Goal: Task Accomplishment & Management: Use online tool/utility

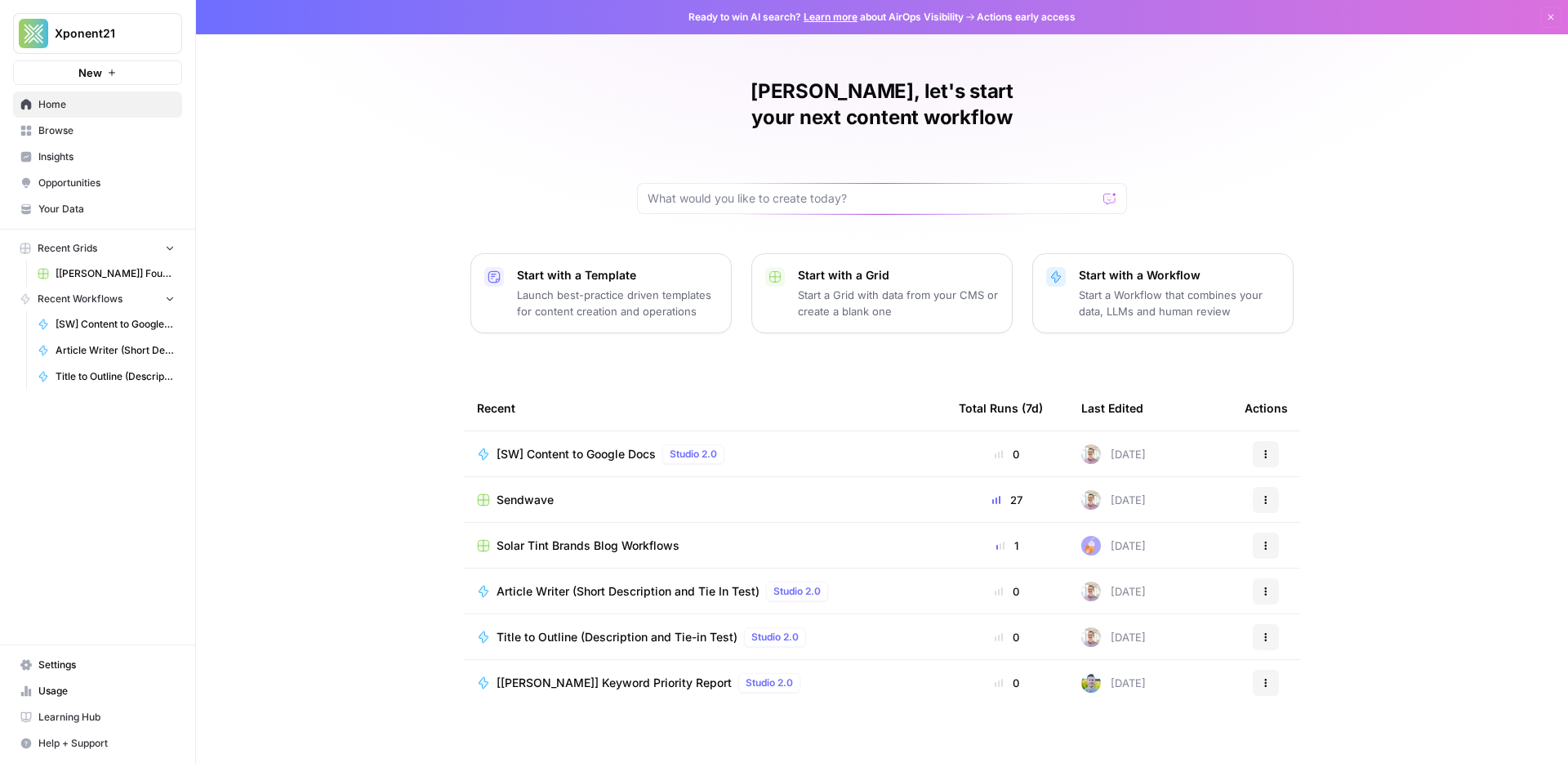
click at [100, 267] on span "[[PERSON_NAME]] Fountain of You MD" at bounding box center [115, 273] width 119 height 14
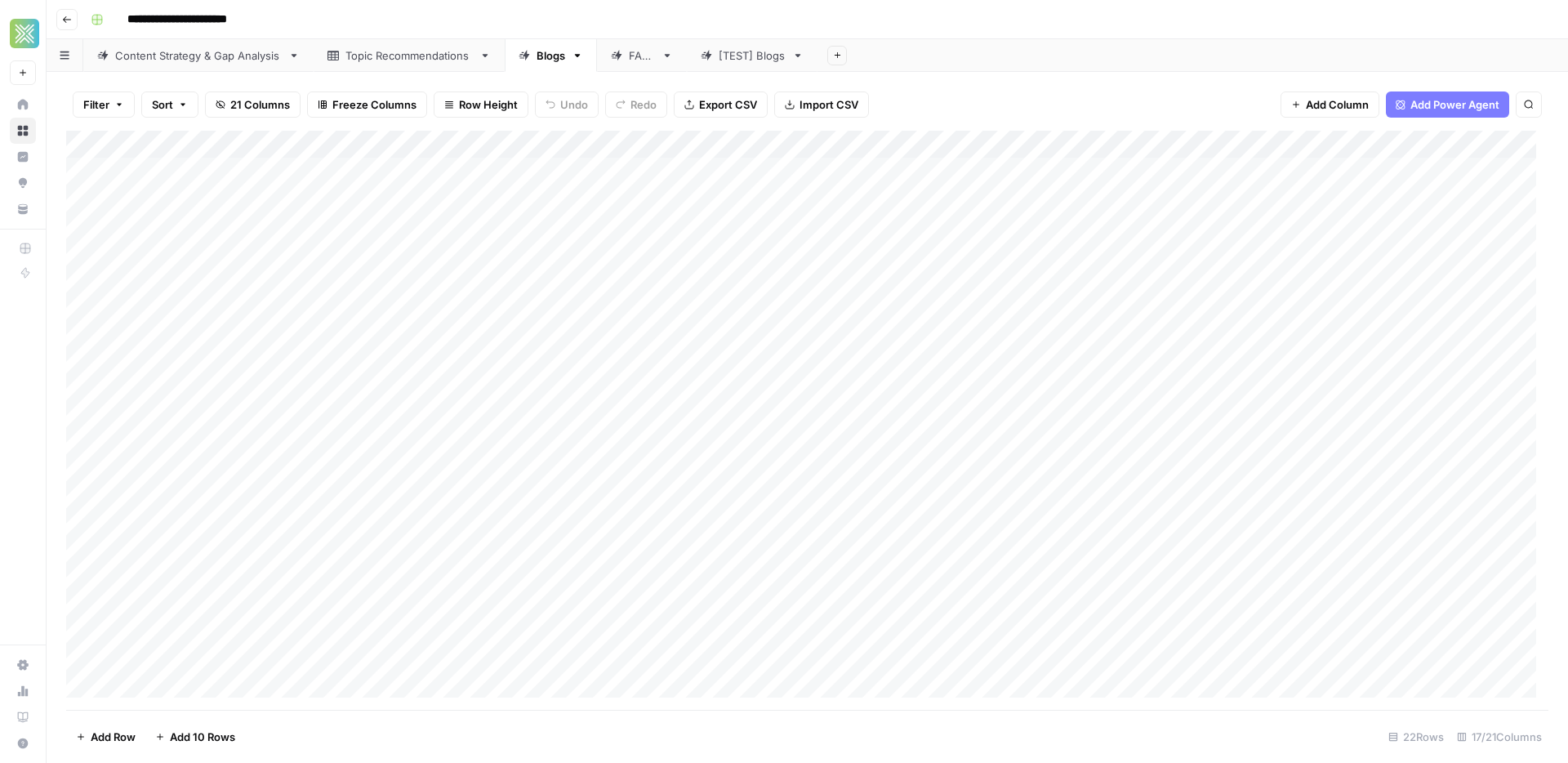
click at [744, 60] on div "[TEST] Blogs" at bounding box center [752, 55] width 67 height 16
click at [370, 170] on div "Add Column" at bounding box center [807, 186] width 1483 height 110
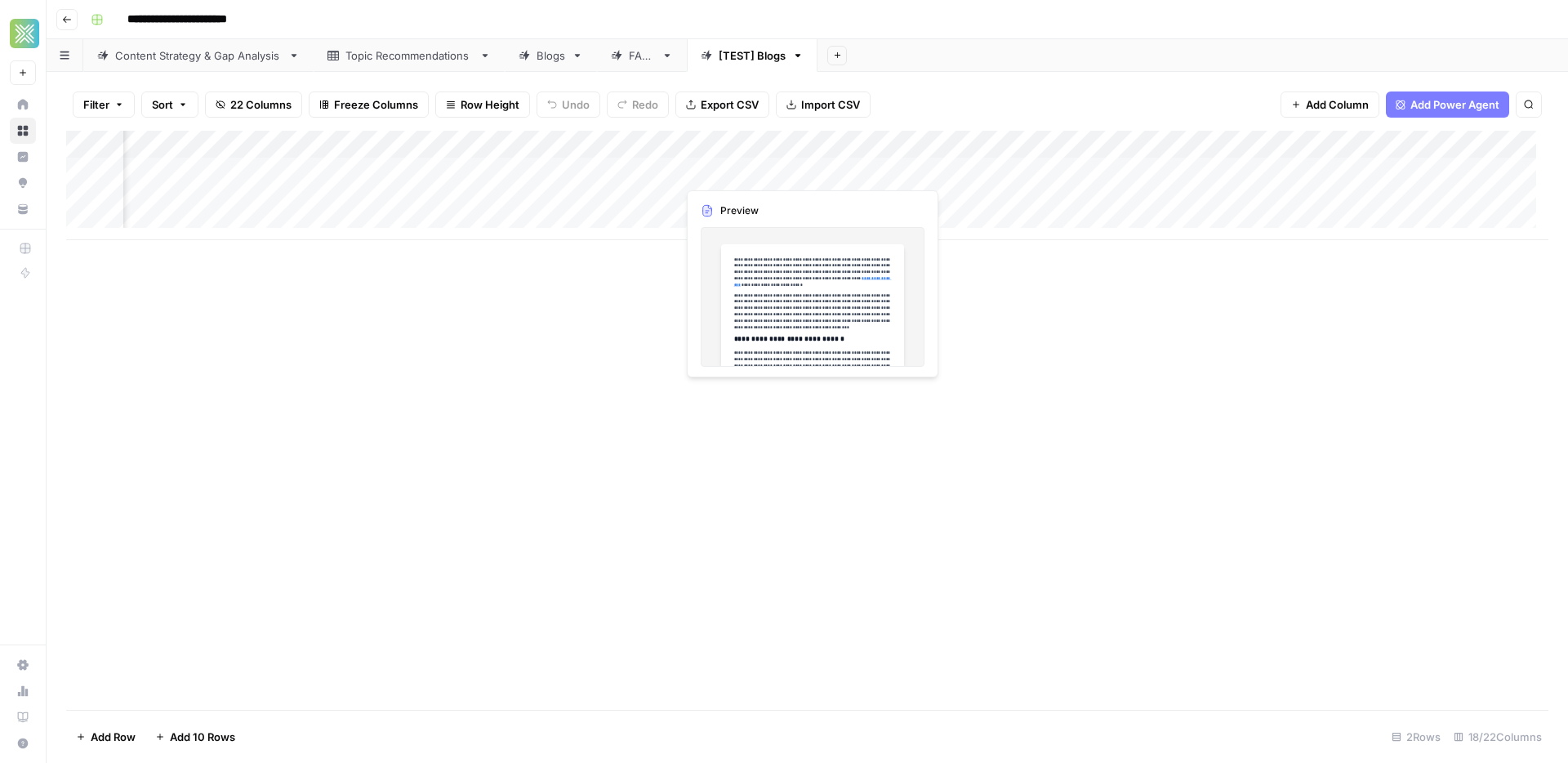
click at [690, 165] on div "Add Column" at bounding box center [807, 186] width 1483 height 110
click at [805, 166] on div "Add Column" at bounding box center [807, 186] width 1483 height 110
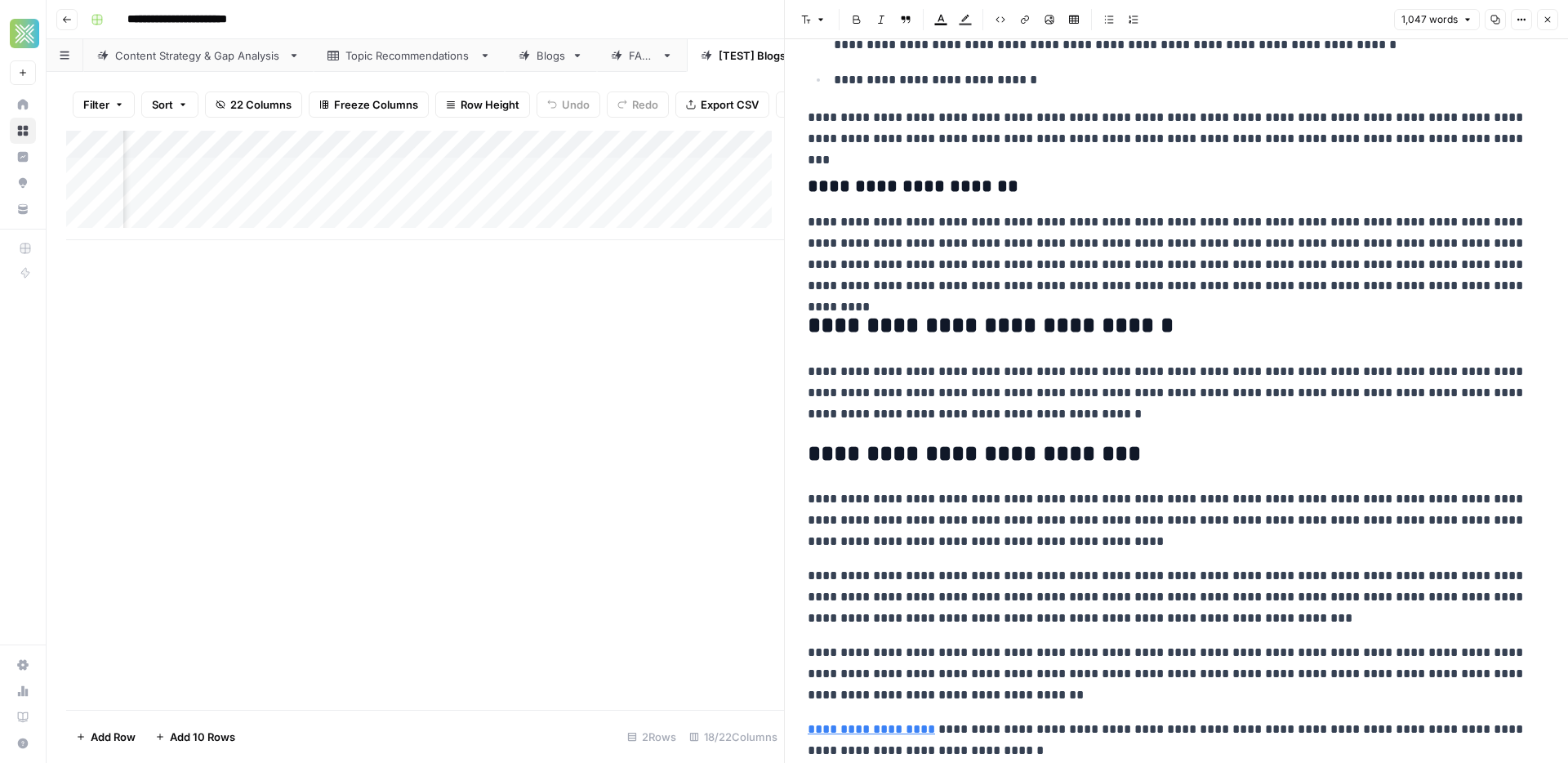
scroll to position [2315, 0]
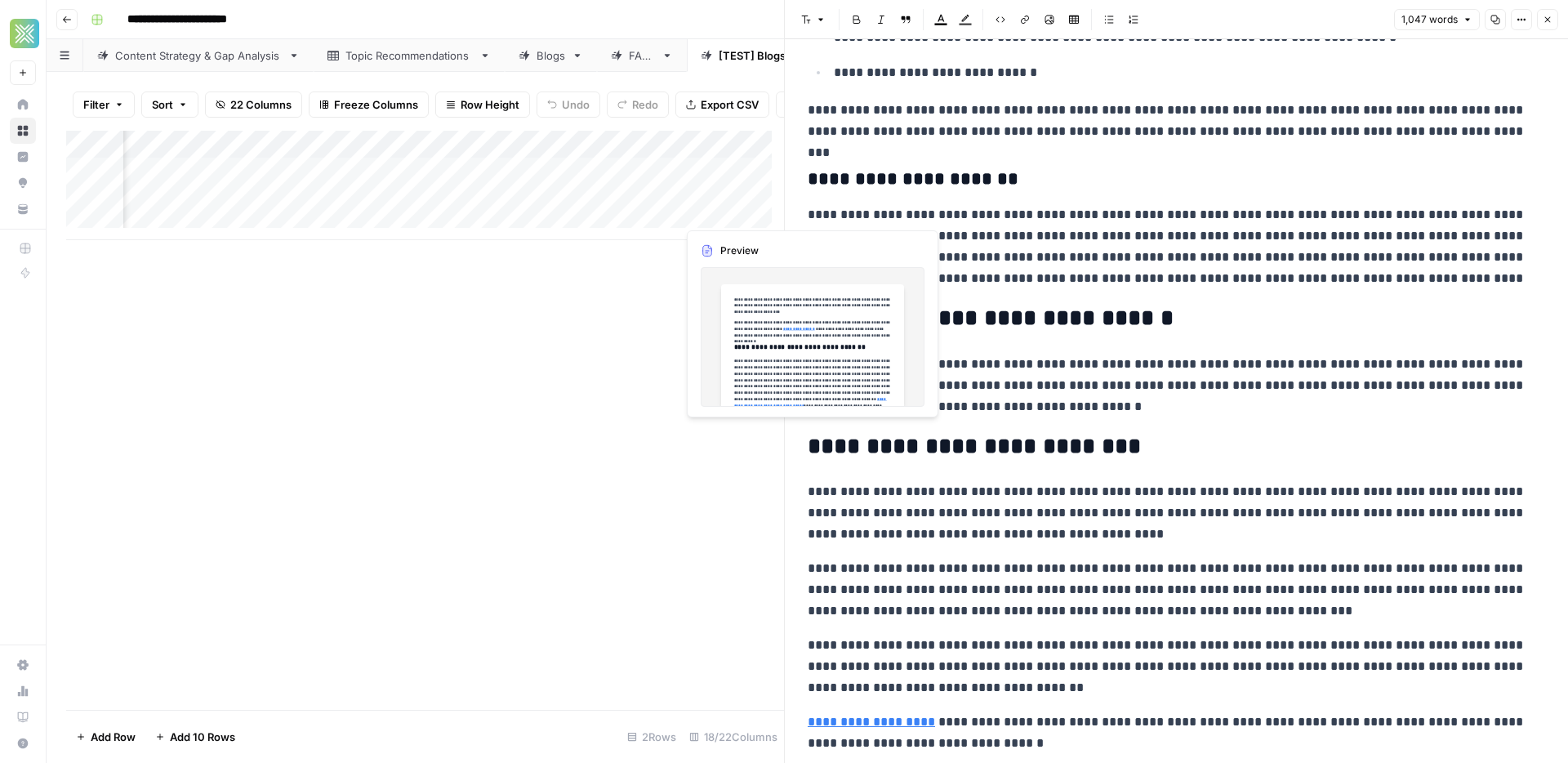
click at [713, 214] on div "Add Column" at bounding box center [424, 186] width 718 height 110
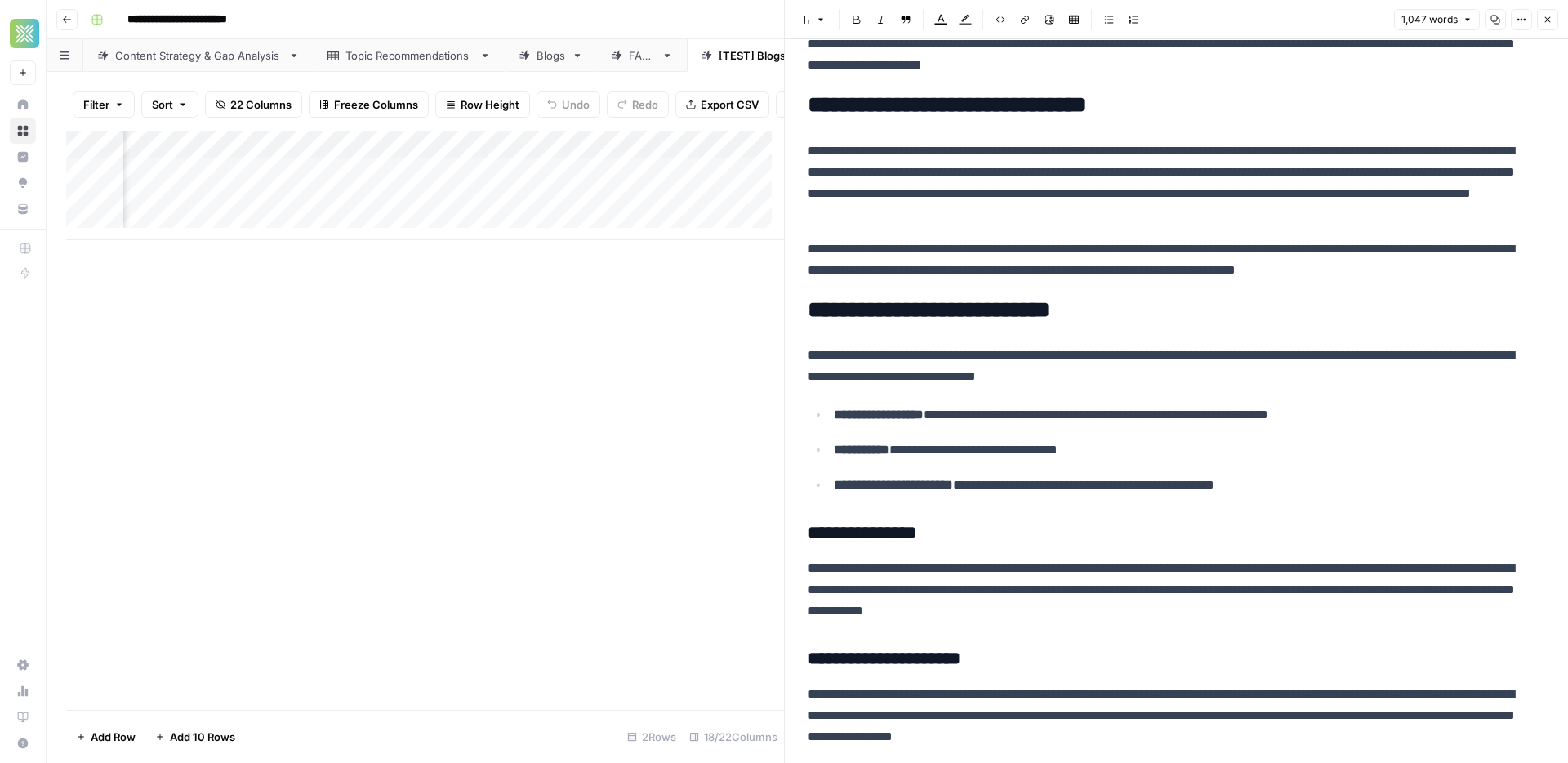
scroll to position [0, 0]
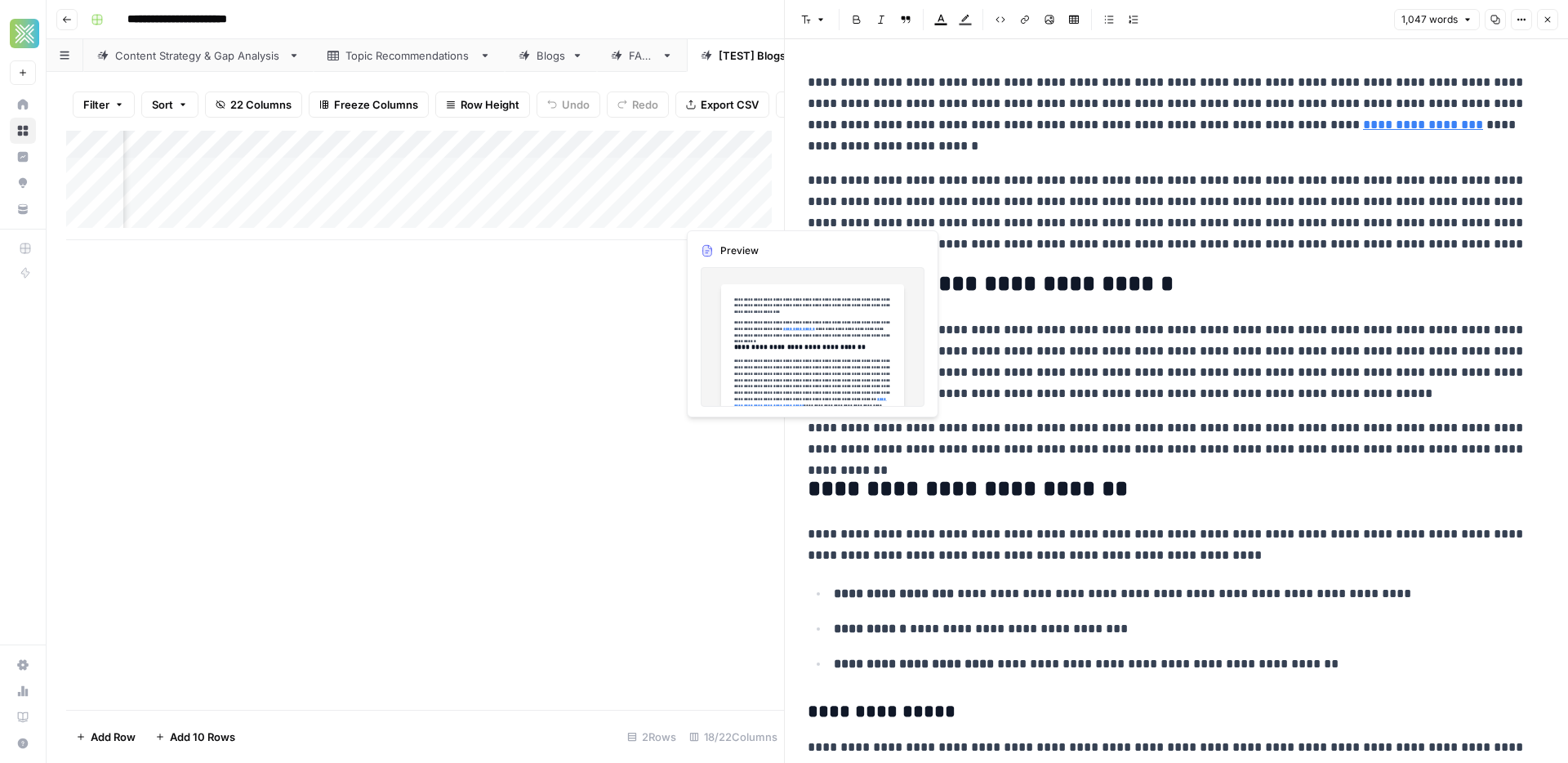
click at [710, 210] on div "Add Column" at bounding box center [424, 186] width 718 height 110
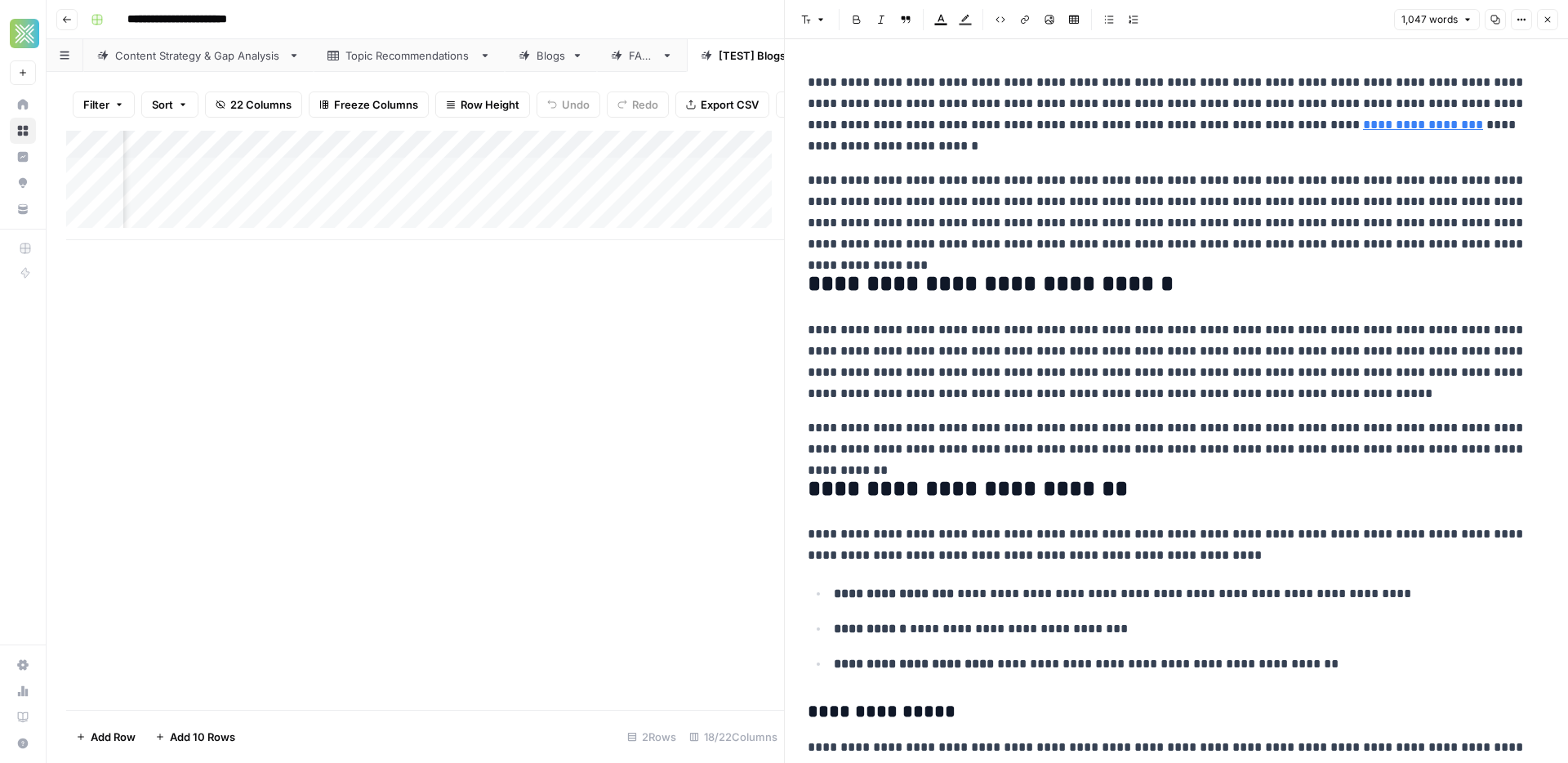
click at [710, 210] on div at bounding box center [750, 211] width 149 height 30
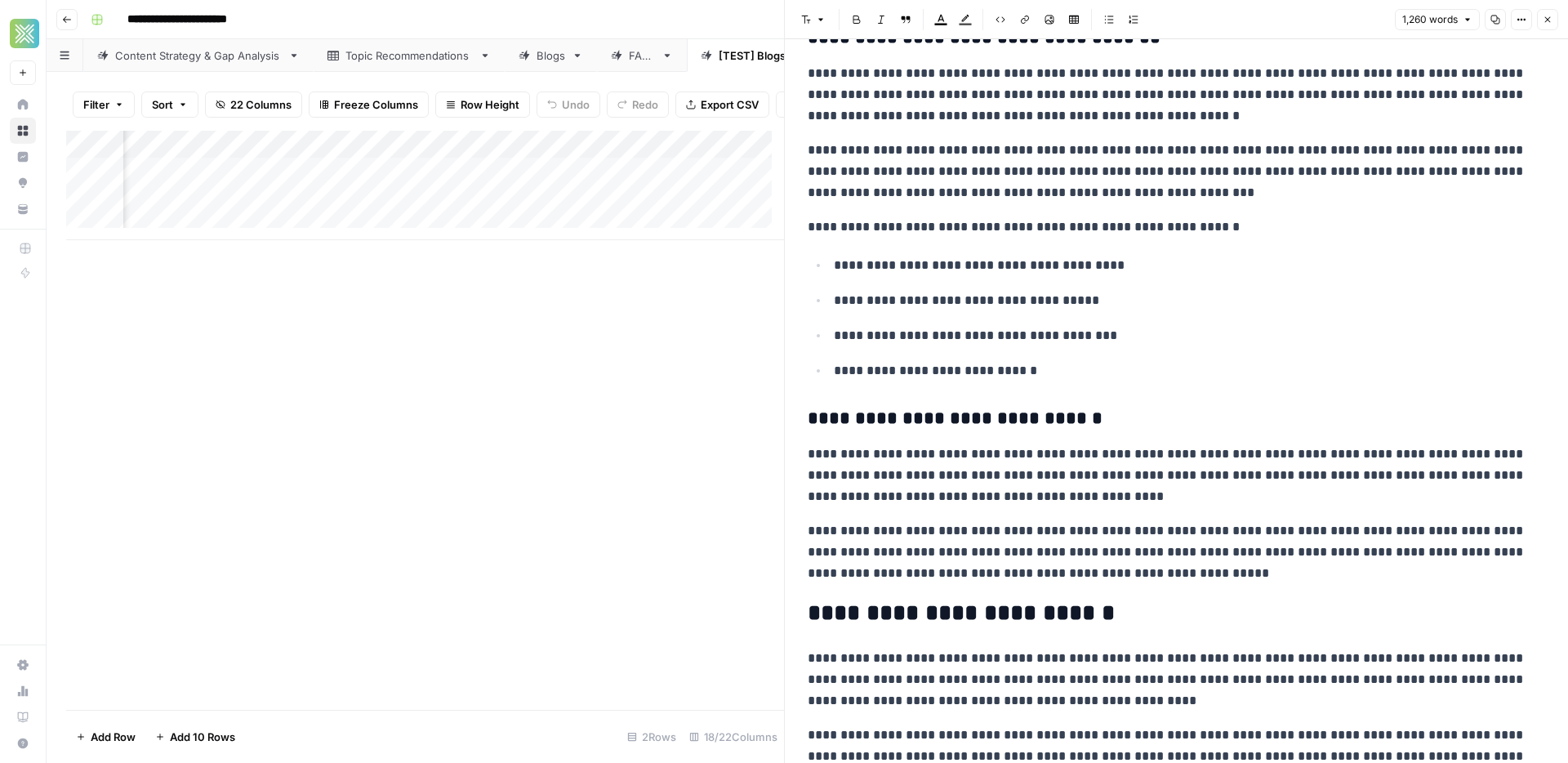
scroll to position [1077, 0]
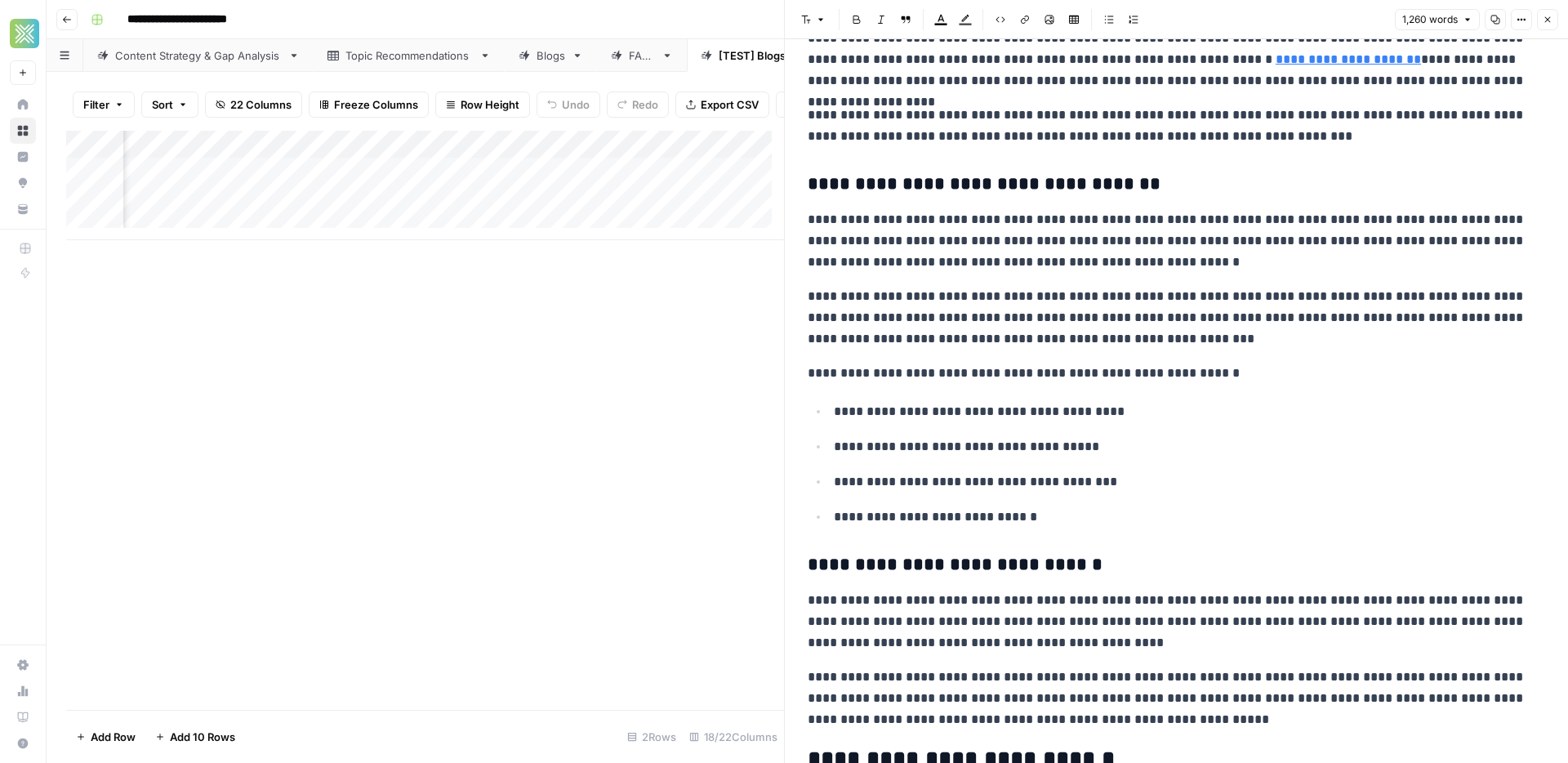
click at [731, 184] on div "Add Column" at bounding box center [424, 186] width 718 height 110
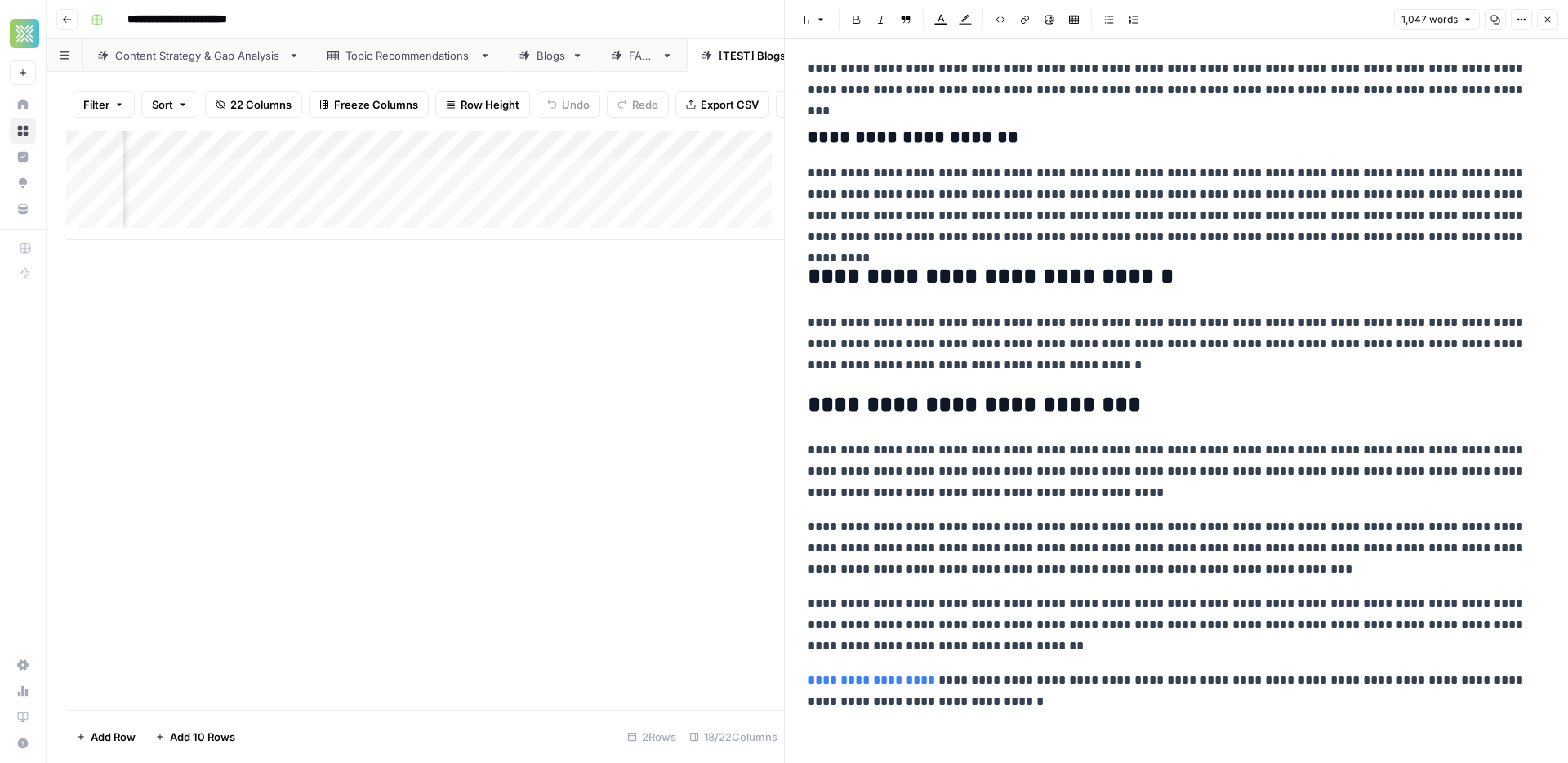
scroll to position [2366, 0]
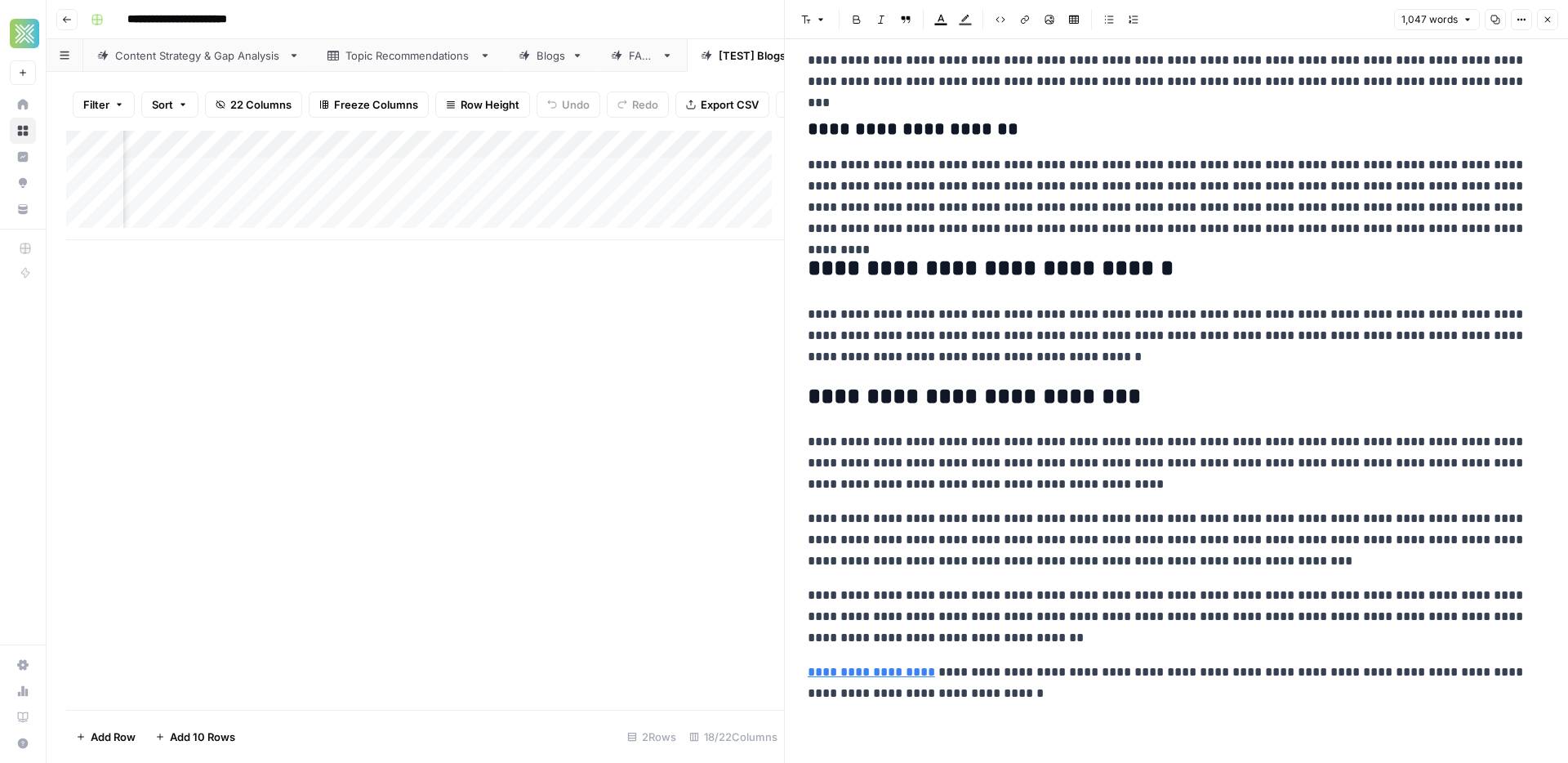
click at [722, 212] on div "Add Column" at bounding box center [424, 186] width 718 height 110
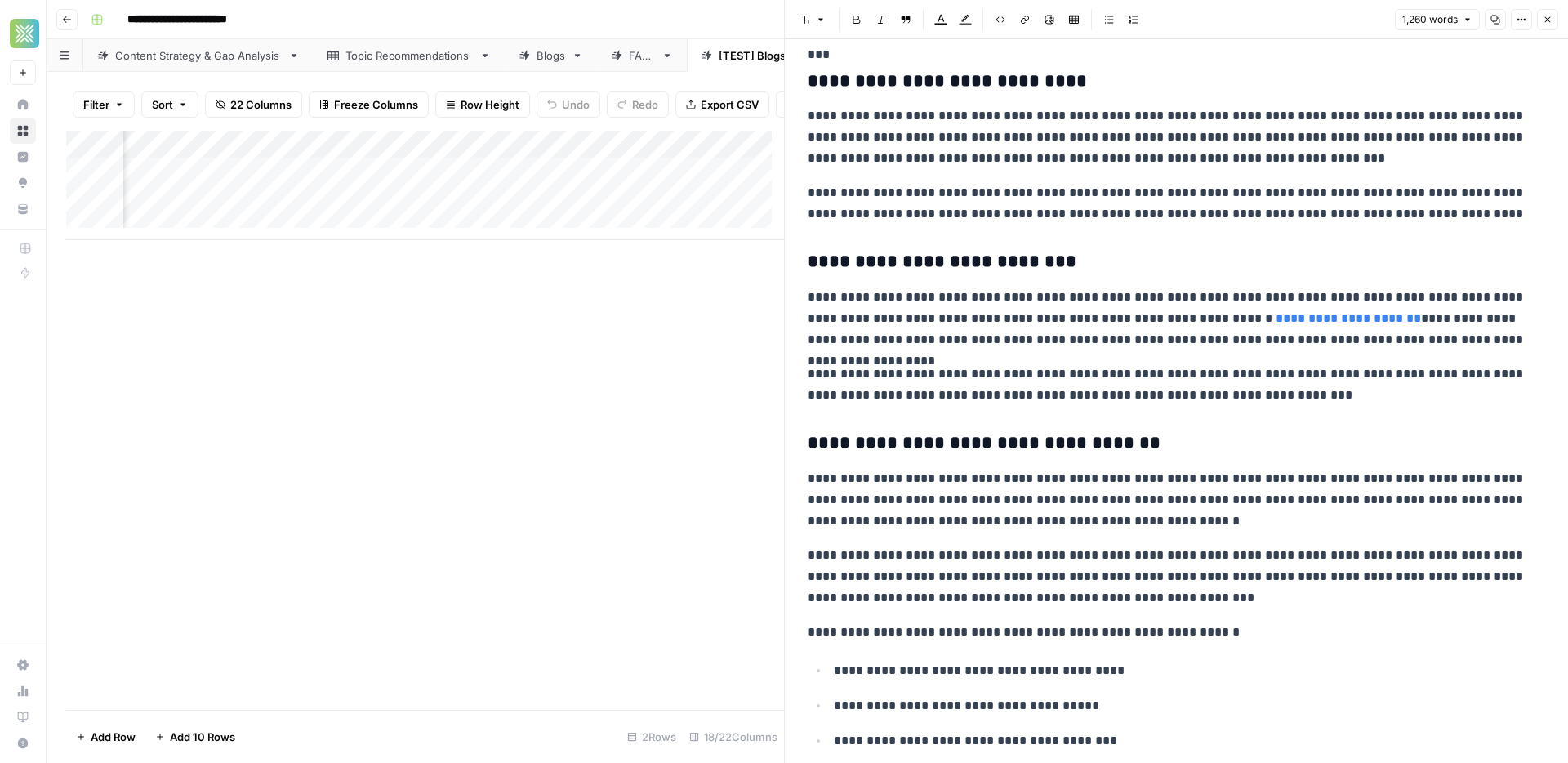
scroll to position [814, 0]
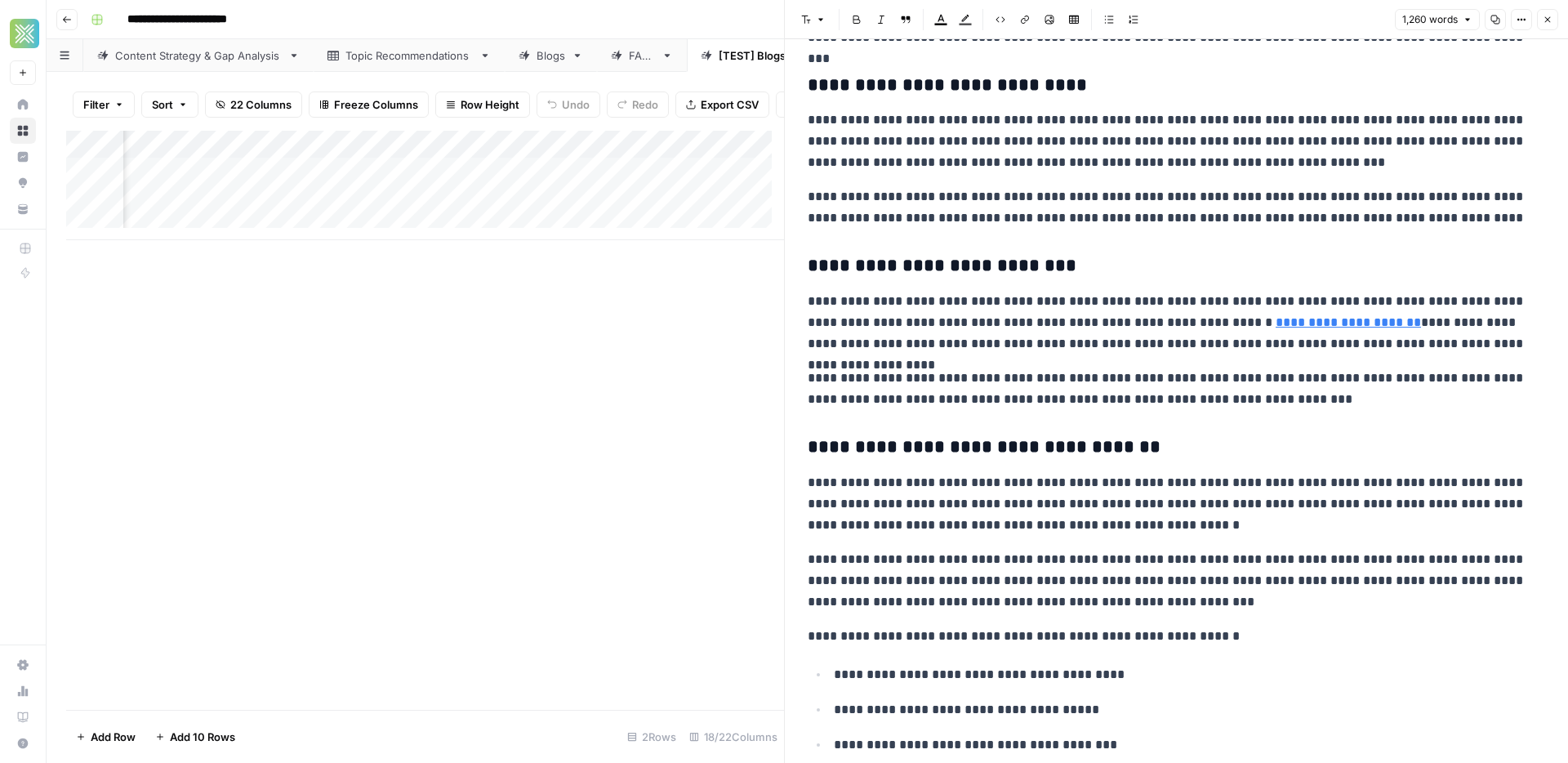
click at [703, 190] on div "Add Column" at bounding box center [424, 186] width 718 height 110
click at [711, 183] on div "Add Column" at bounding box center [424, 186] width 718 height 110
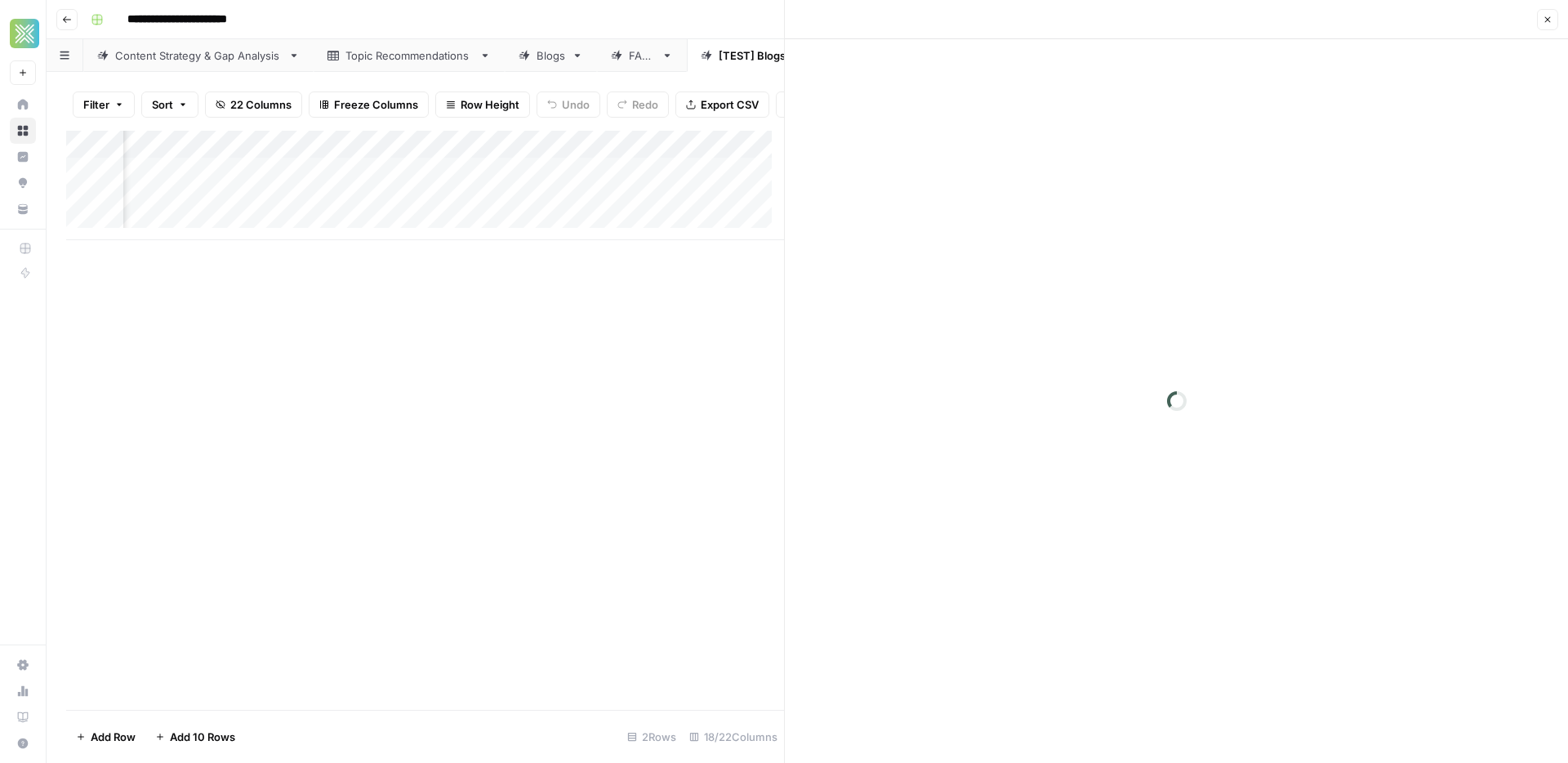
click at [711, 183] on div at bounding box center [750, 183] width 149 height 30
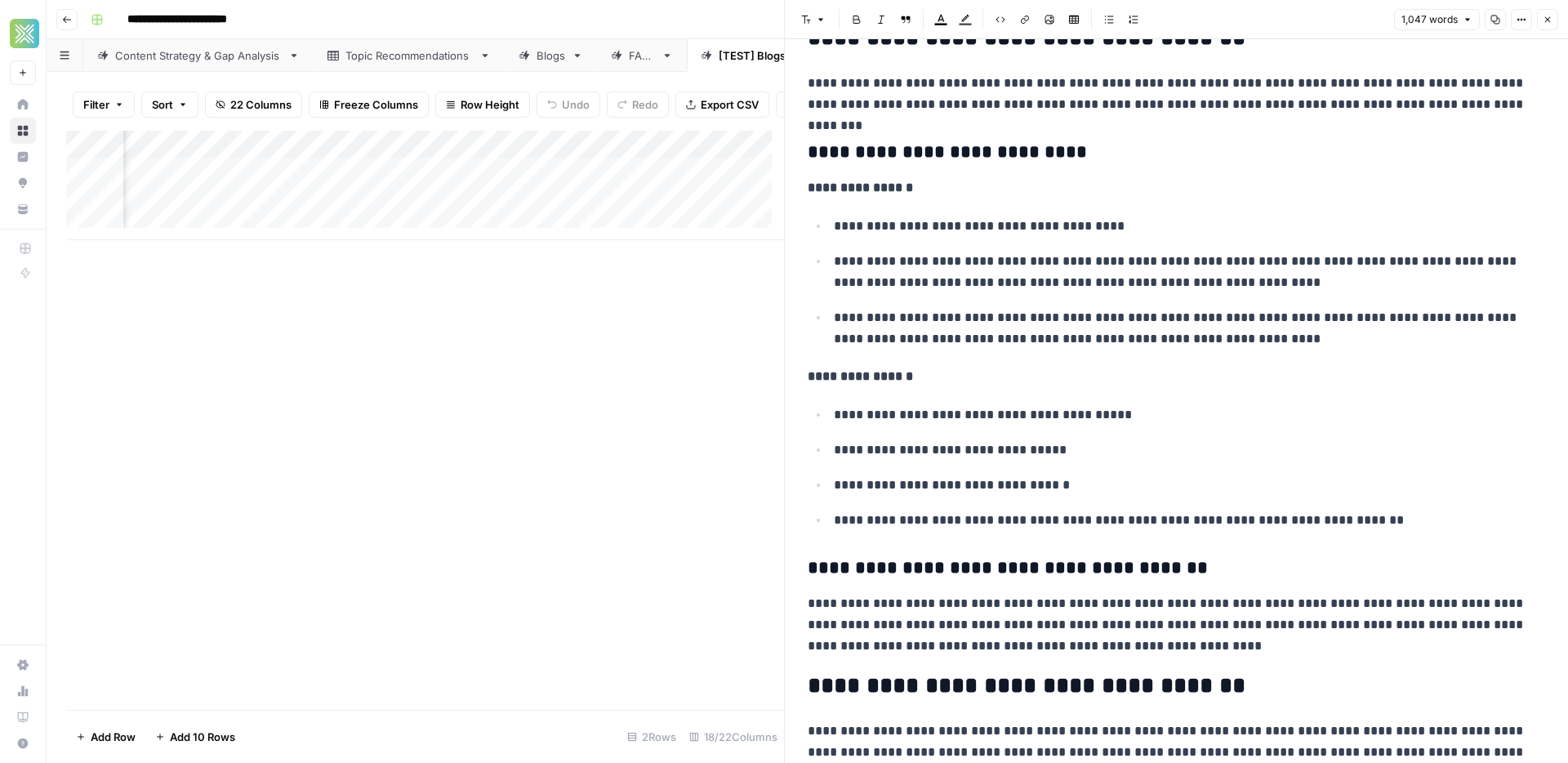
scroll to position [926, 0]
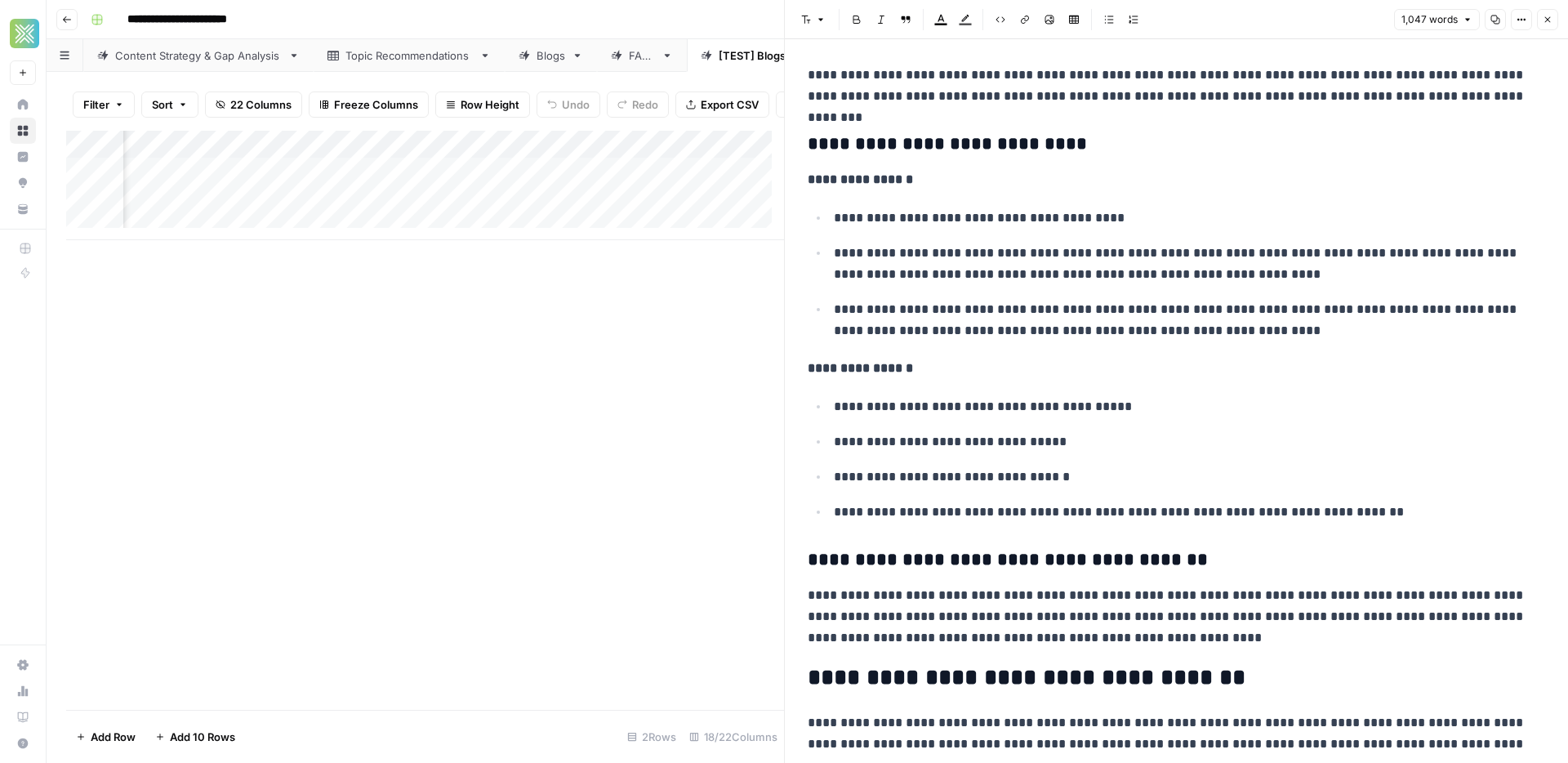
click at [693, 211] on div "Add Column" at bounding box center [424, 186] width 718 height 110
click at [715, 211] on div "Add Column" at bounding box center [424, 186] width 718 height 110
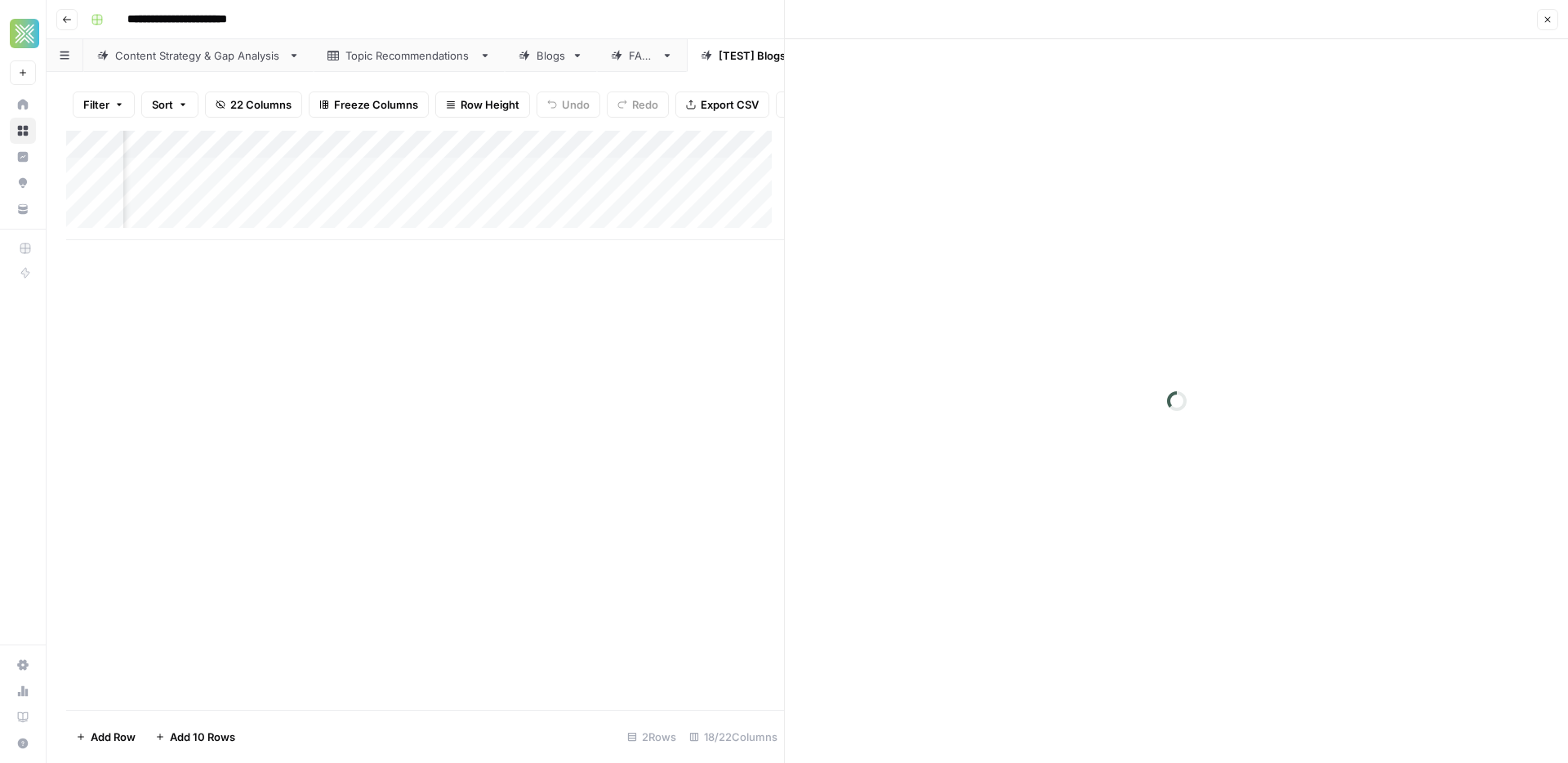
click at [715, 211] on div at bounding box center [750, 211] width 149 height 30
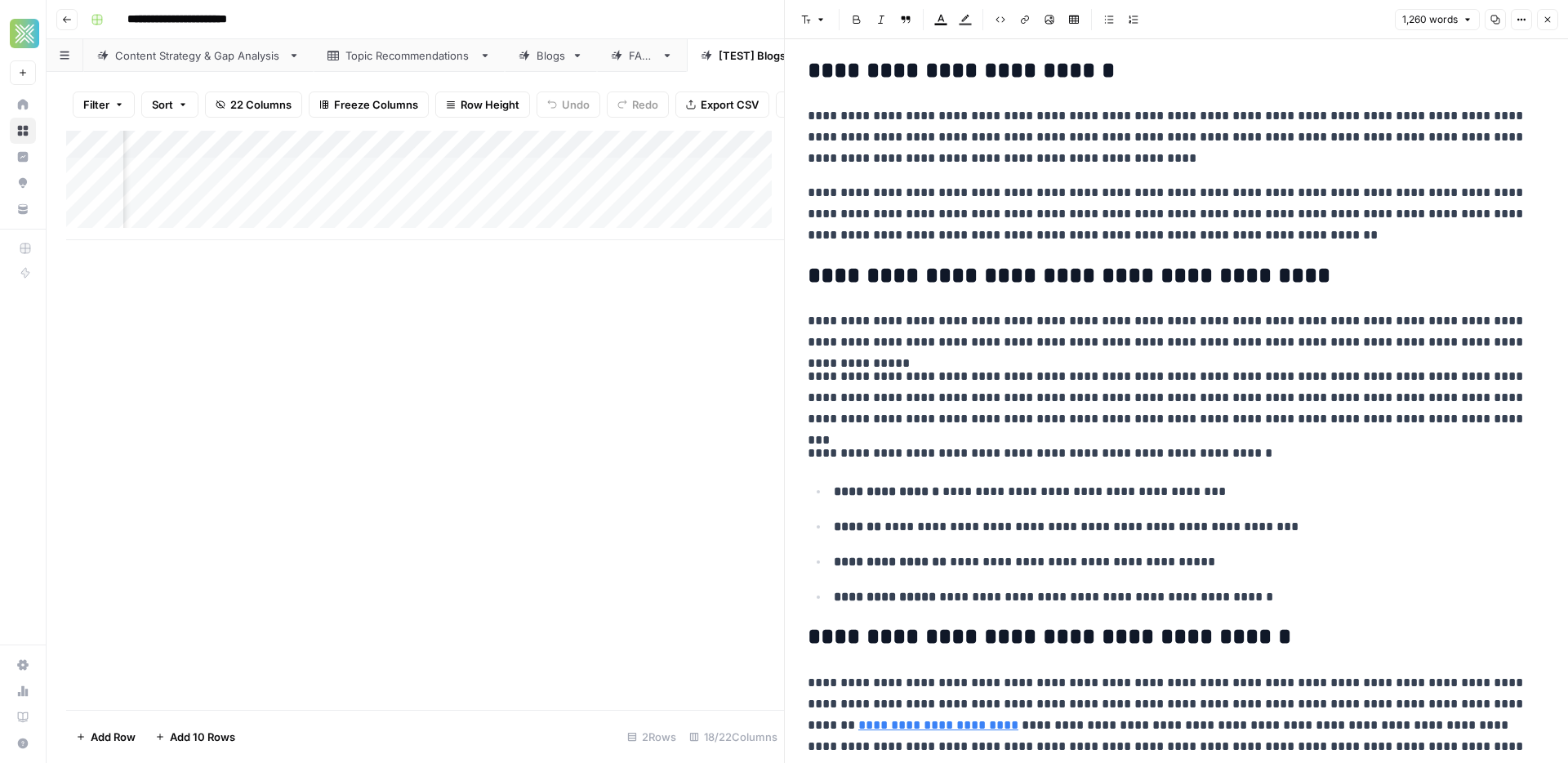
scroll to position [1765, 0]
click at [558, 55] on div "Blogs" at bounding box center [551, 55] width 29 height 16
